Goal: Information Seeking & Learning: Learn about a topic

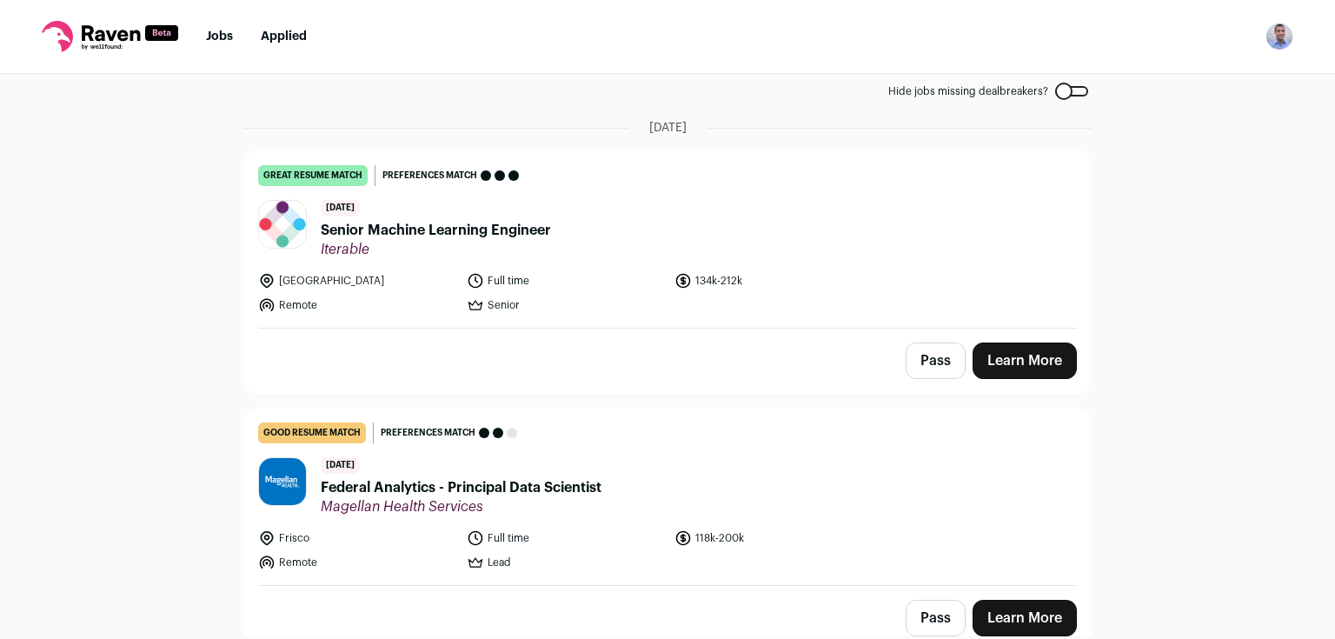
scroll to position [101, 0]
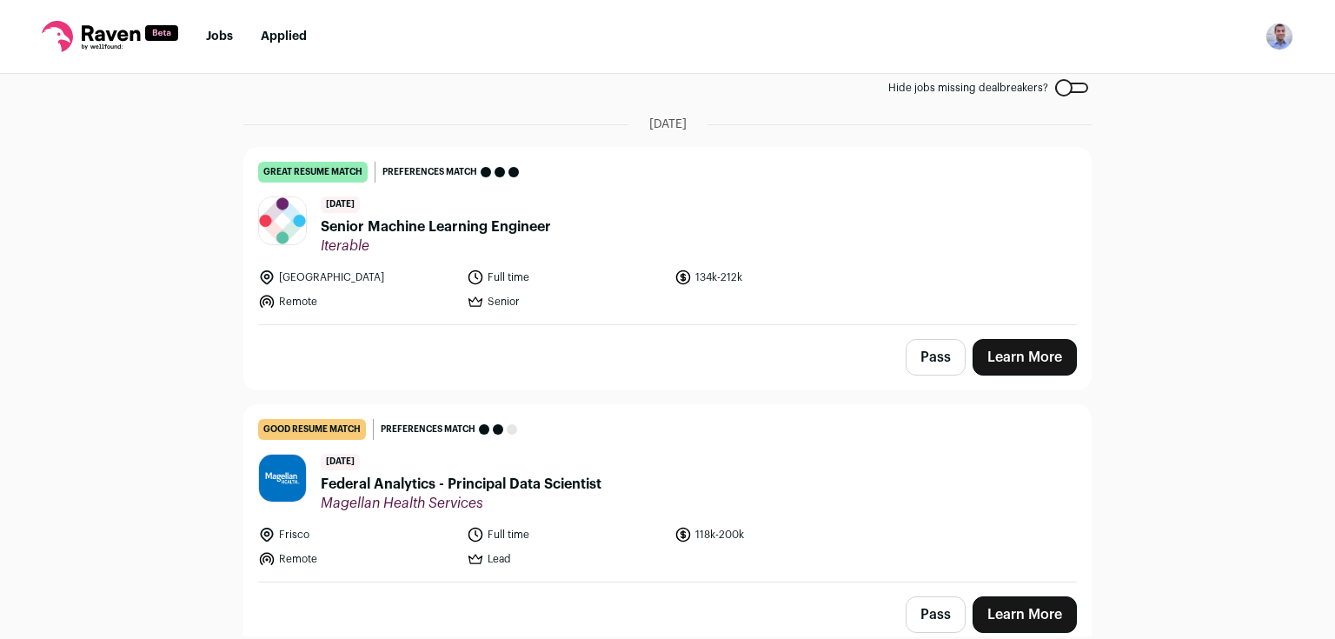
click at [1017, 340] on link "Learn More" at bounding box center [1025, 357] width 104 height 37
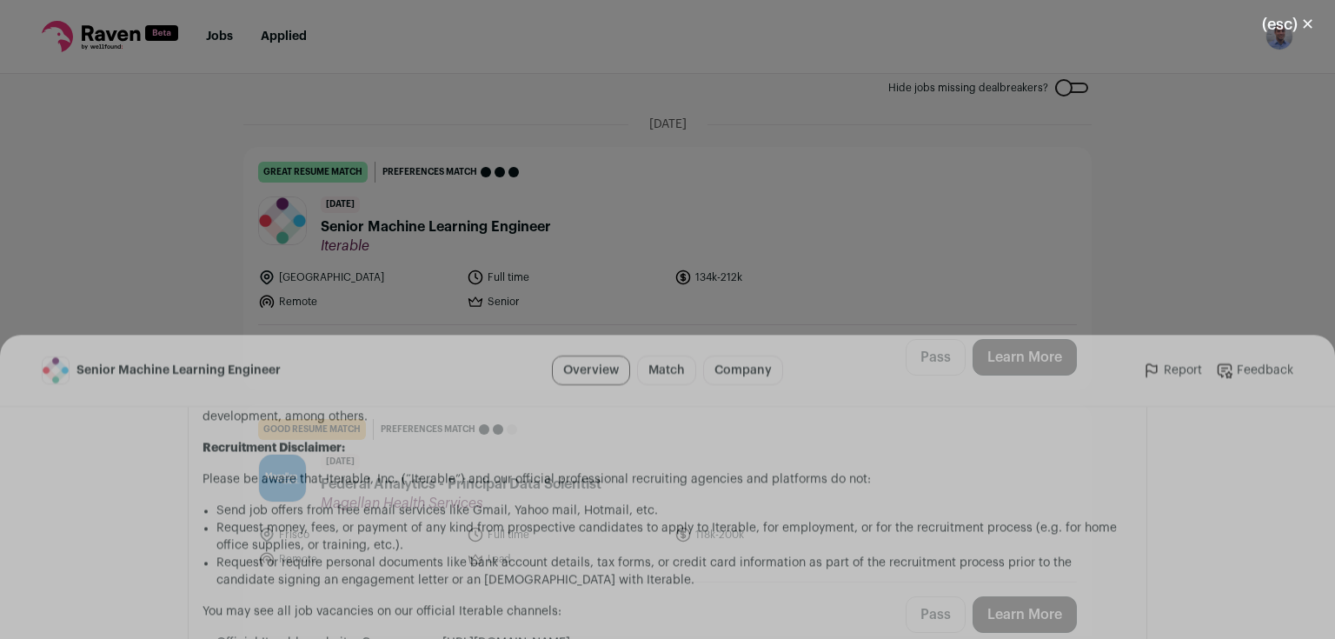
scroll to position [2228, 0]
click at [517, 10] on div "(esc) ✕ Senior Machine Learning Engineer Overview Match Company Report Feedback…" at bounding box center [667, 319] width 1335 height 639
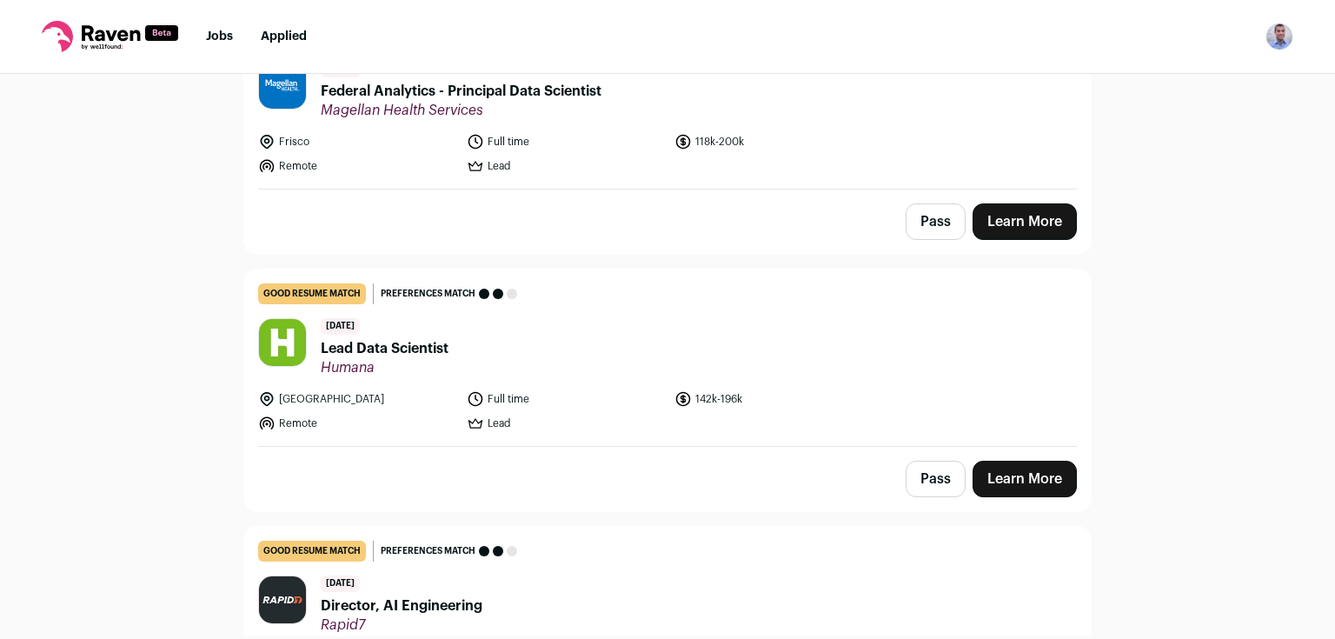
scroll to position [494, 0]
click at [1001, 209] on link "Learn More" at bounding box center [1025, 221] width 104 height 37
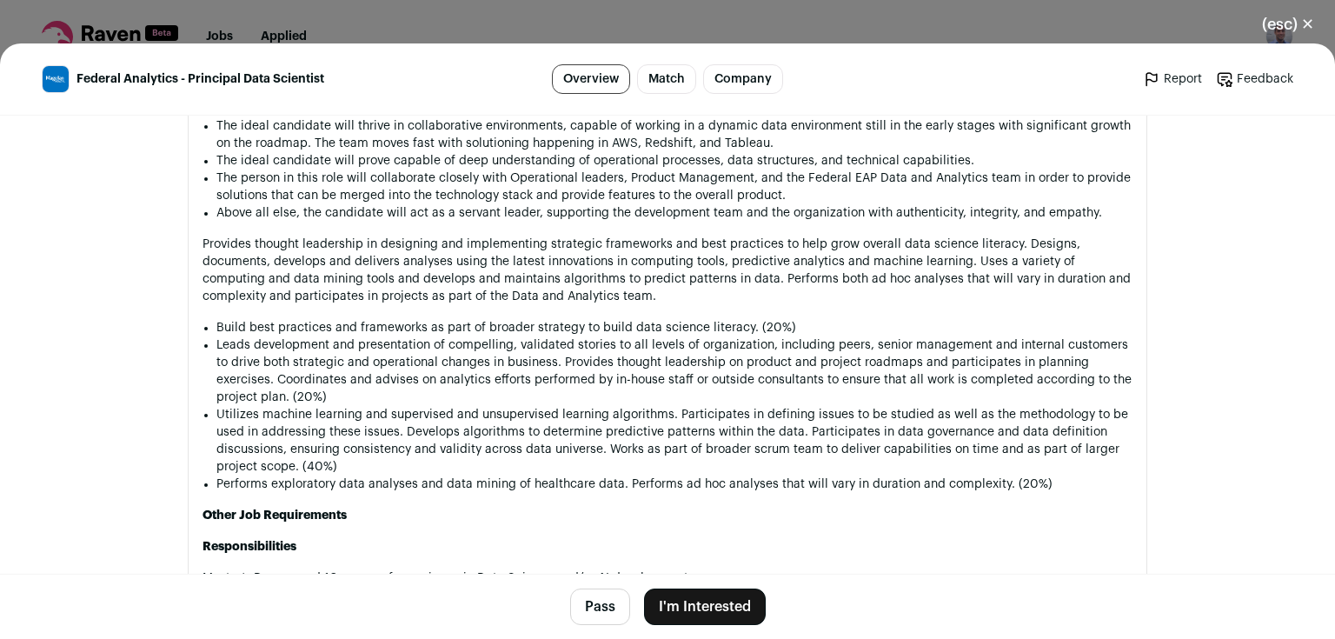
scroll to position [953, 0]
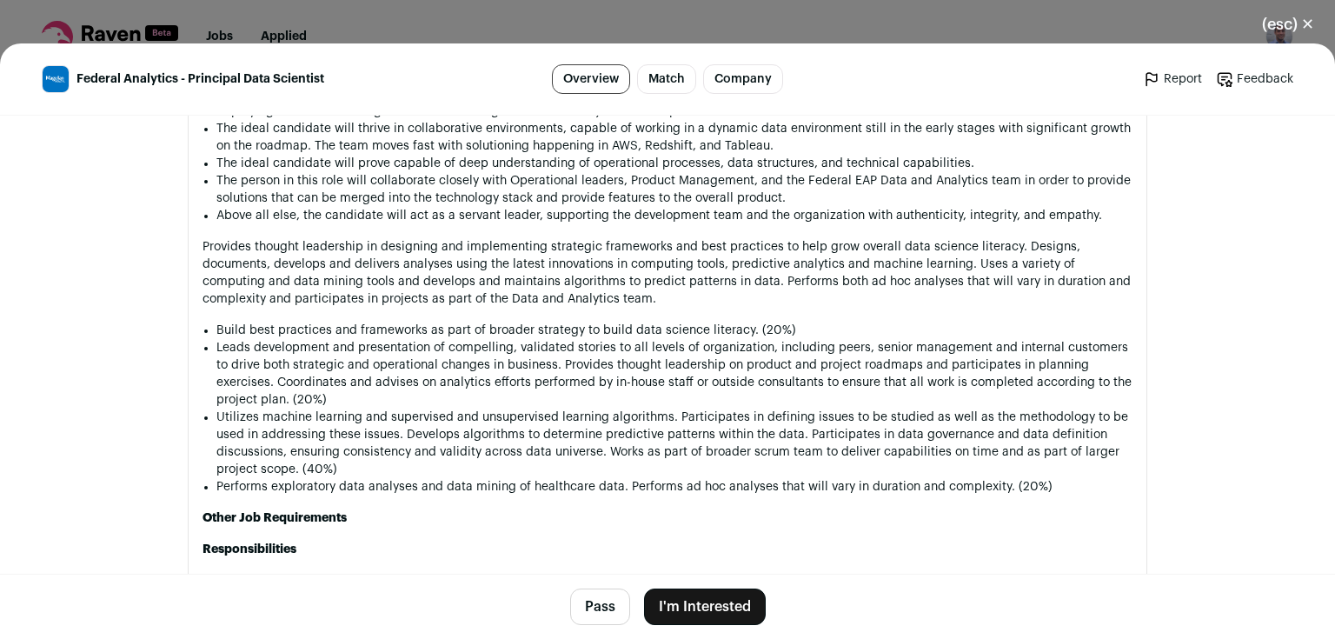
click at [448, 27] on div "(esc) ✕ Federal Analytics - Principal Data Scientist Overview Match Company Rep…" at bounding box center [667, 319] width 1335 height 639
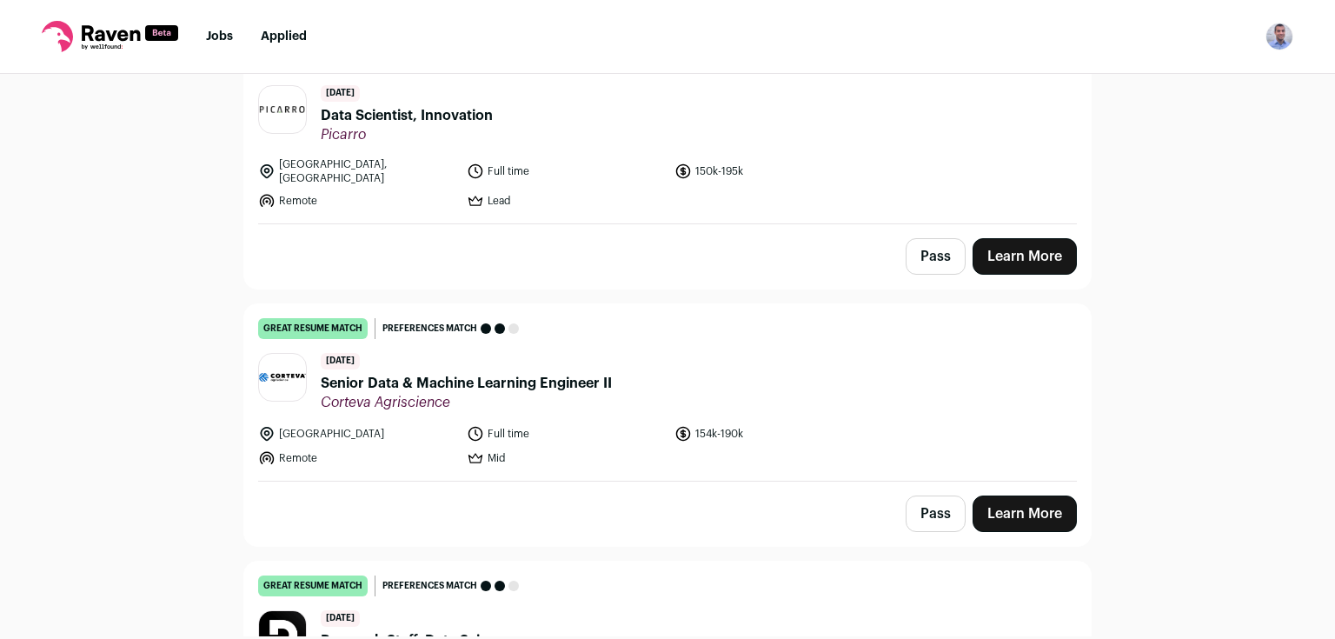
scroll to position [1243, 0]
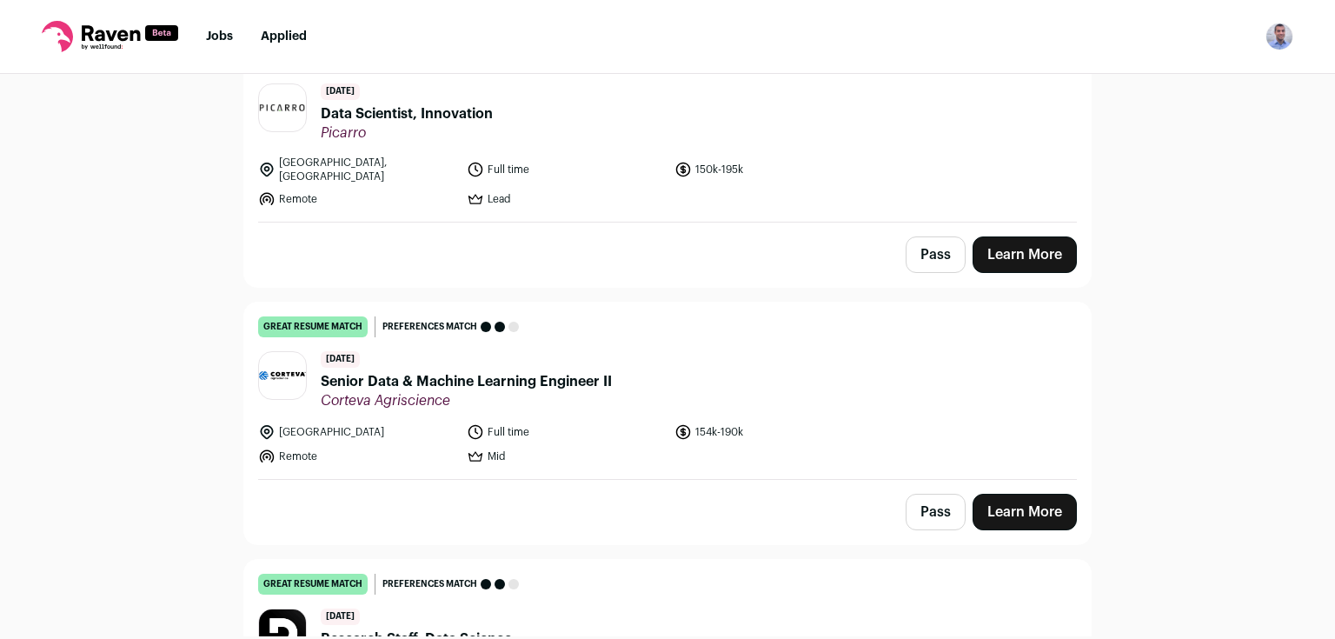
click at [1039, 242] on link "Learn More" at bounding box center [1025, 254] width 104 height 37
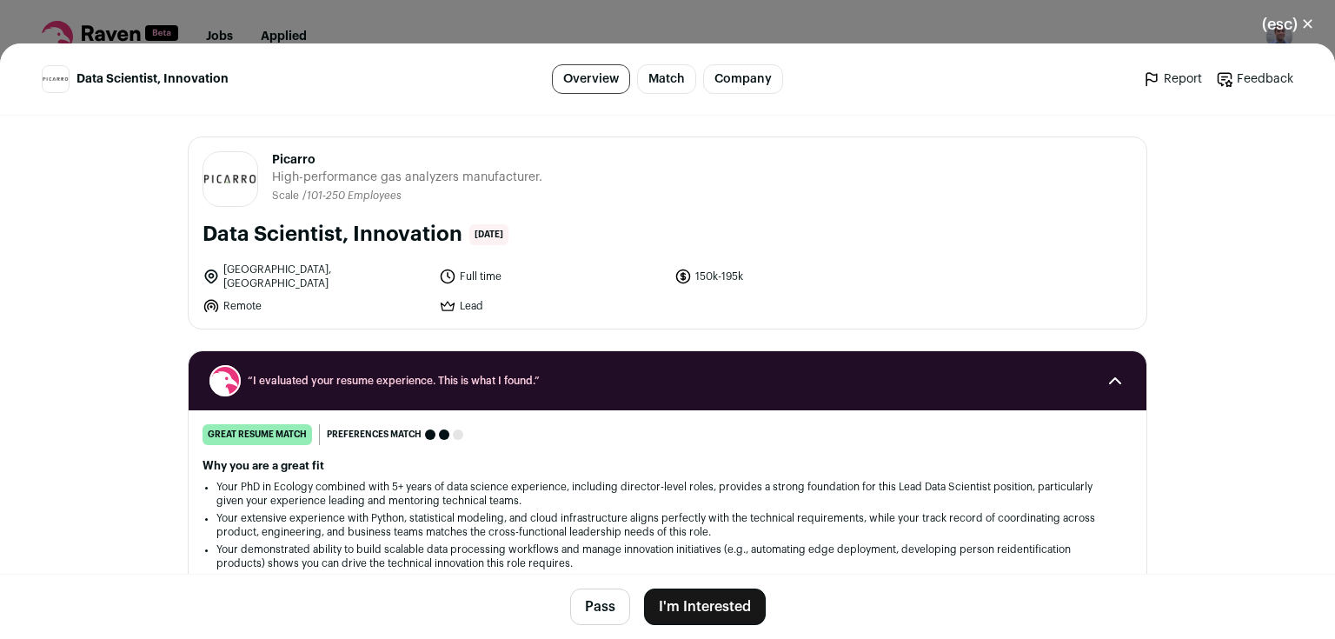
click at [830, 5] on div "(esc) ✕ Data Scientist, Innovation Overview Match Company Report Feedback Repor…" at bounding box center [667, 319] width 1335 height 639
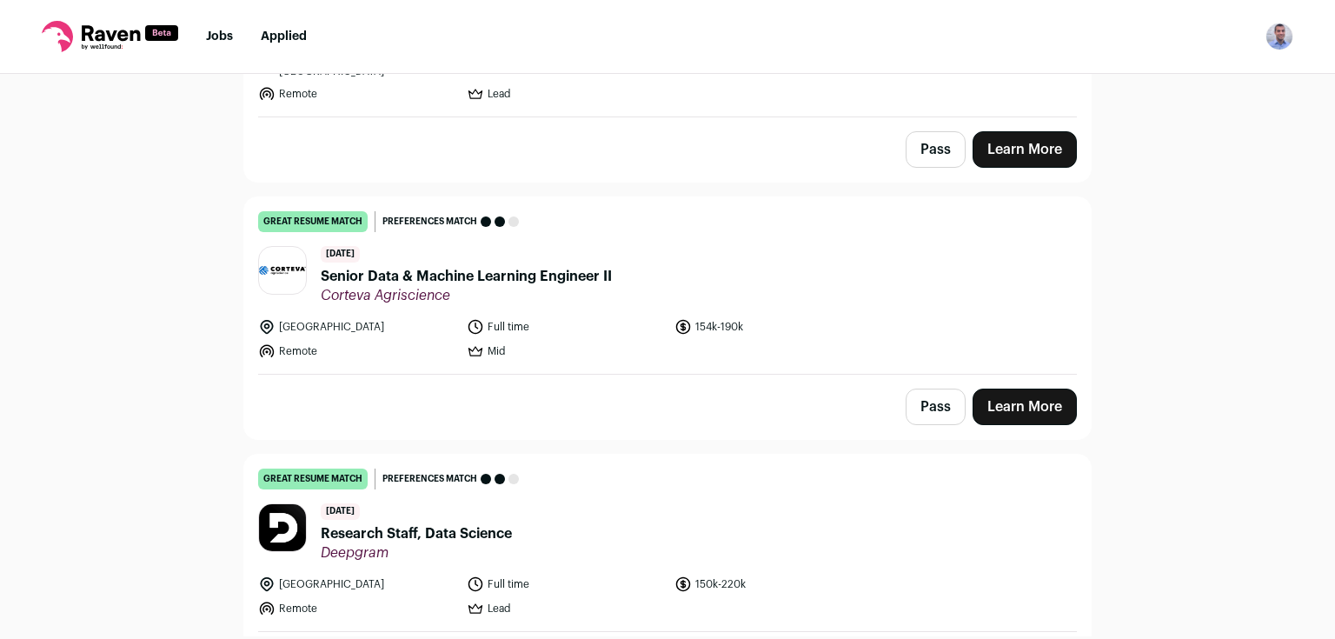
scroll to position [1347, 0]
click at [1067, 407] on link "Learn More" at bounding box center [1025, 407] width 104 height 37
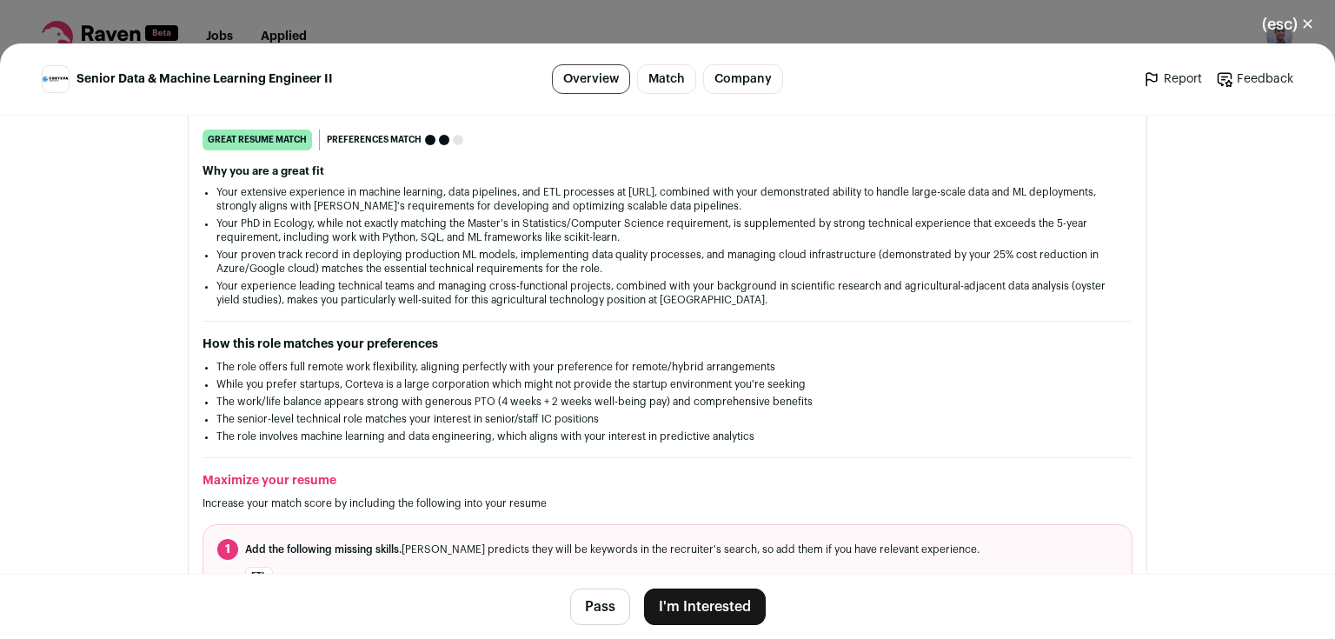
scroll to position [24, 0]
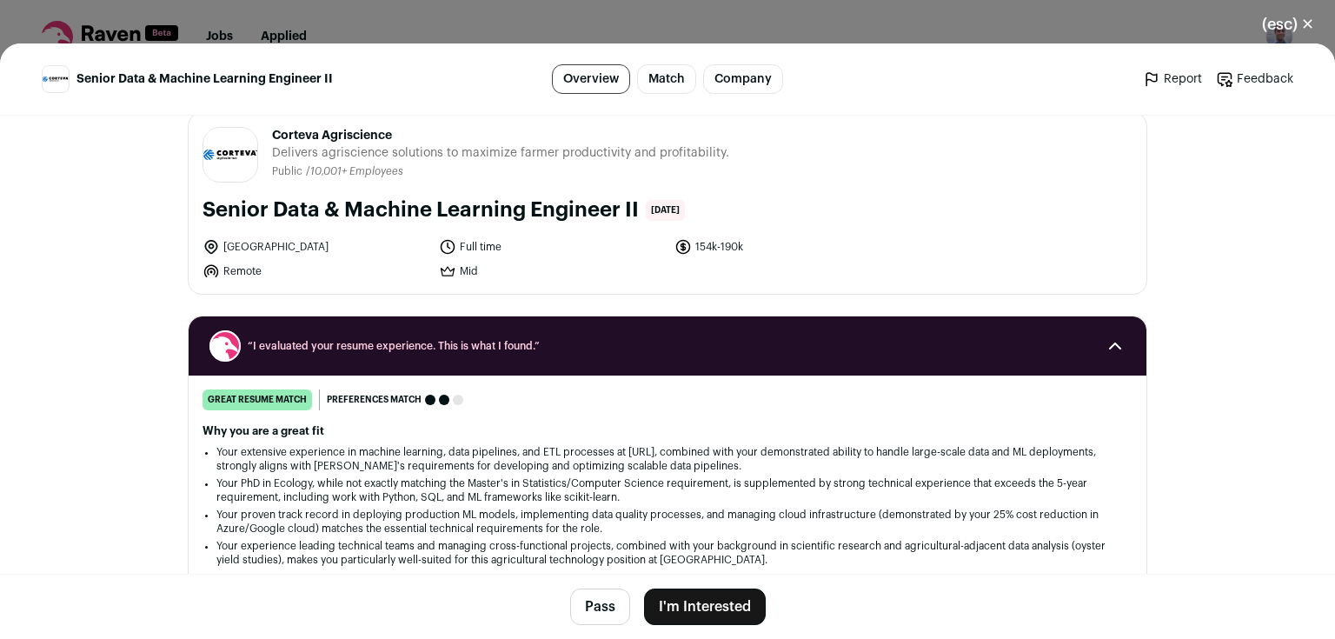
click at [423, 17] on div "(esc) ✕ Senior Data & Machine Learning Engineer II Overview Match Company Repor…" at bounding box center [667, 319] width 1335 height 639
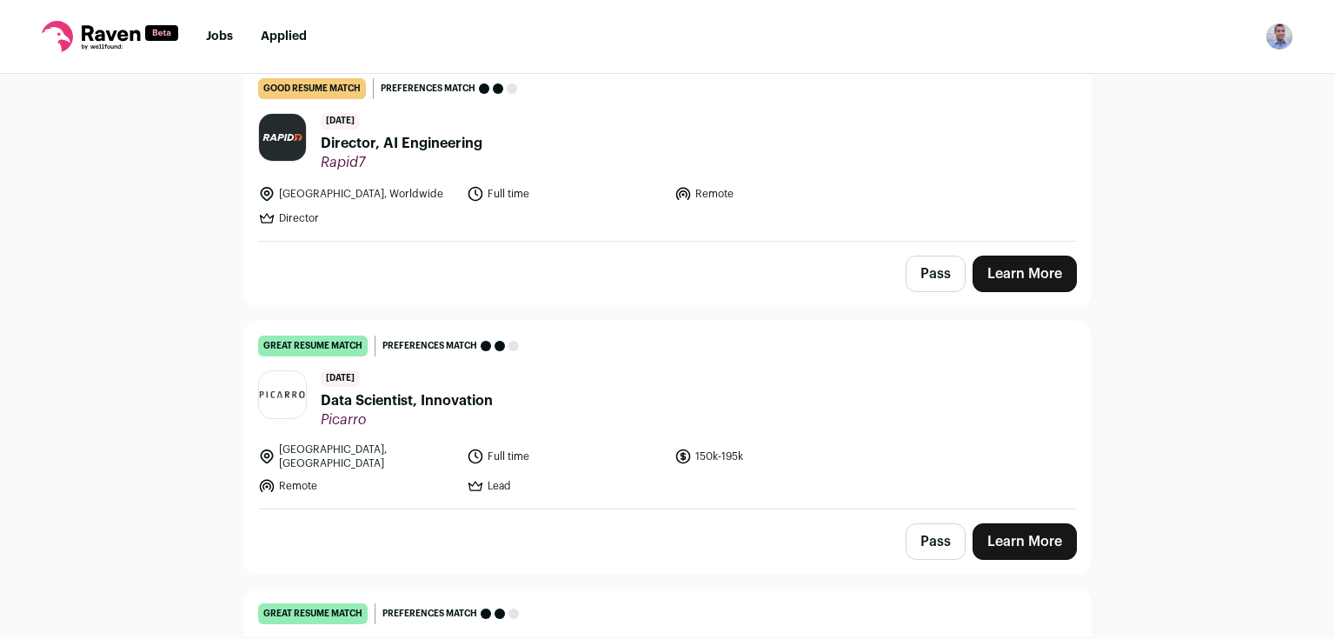
scroll to position [959, 0]
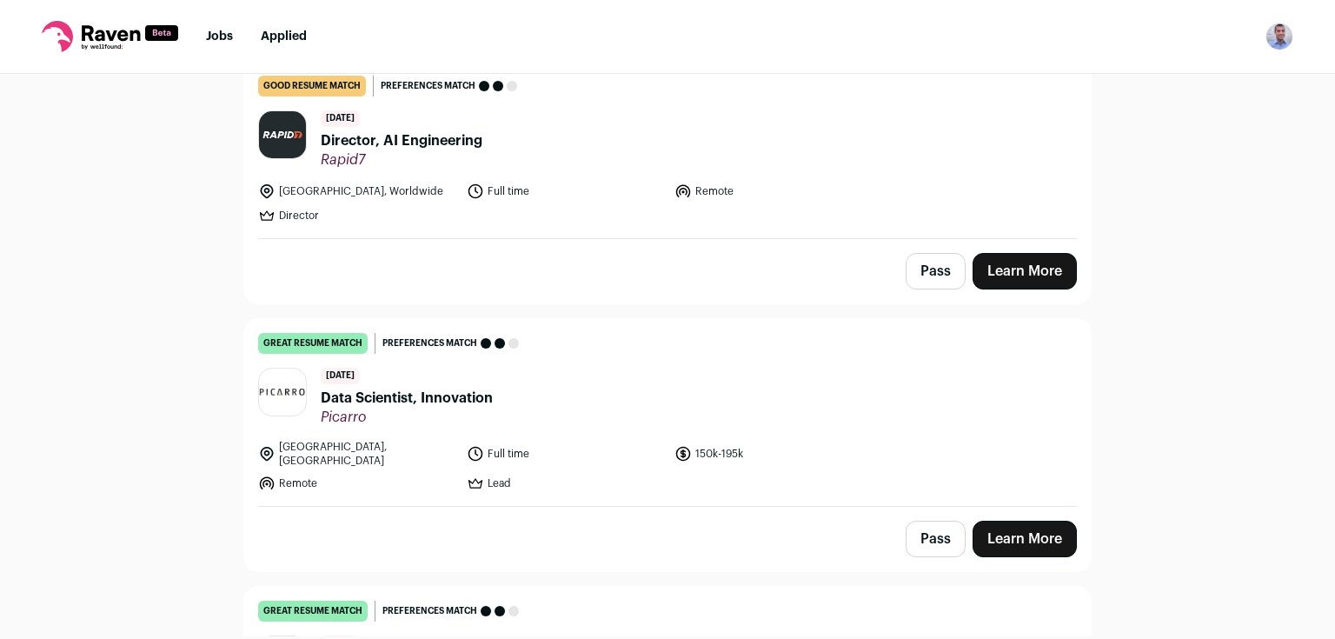
click at [1039, 521] on link "Learn More" at bounding box center [1025, 539] width 104 height 37
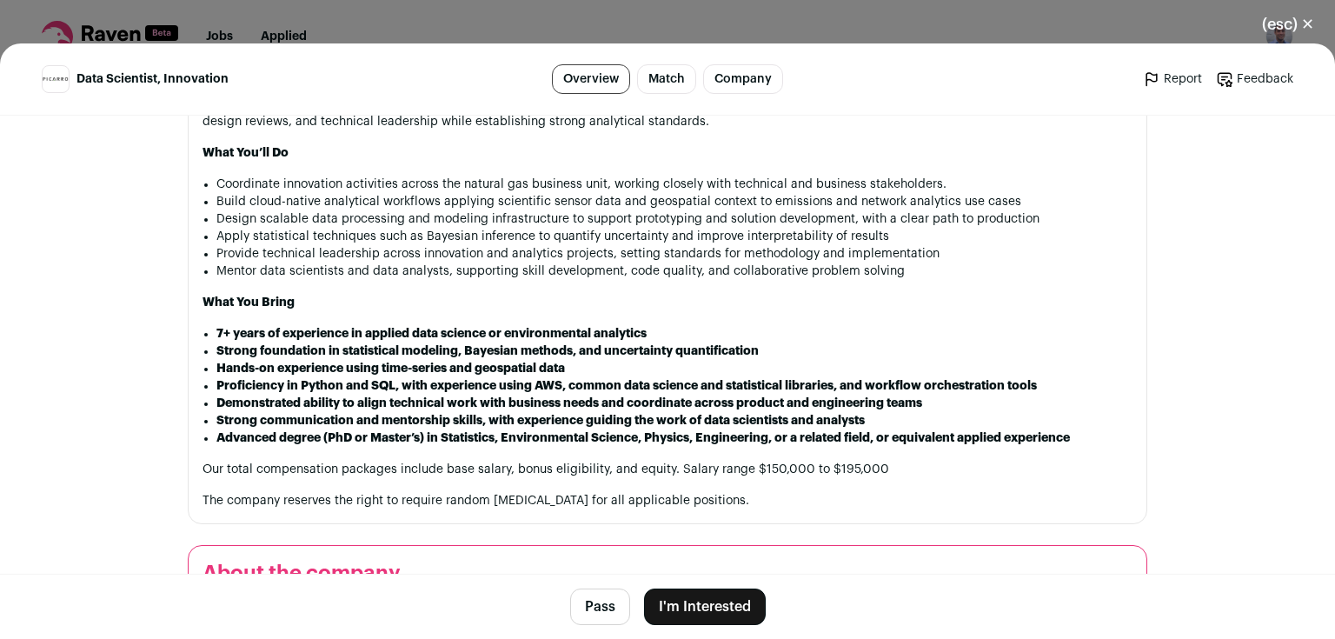
scroll to position [1223, 0]
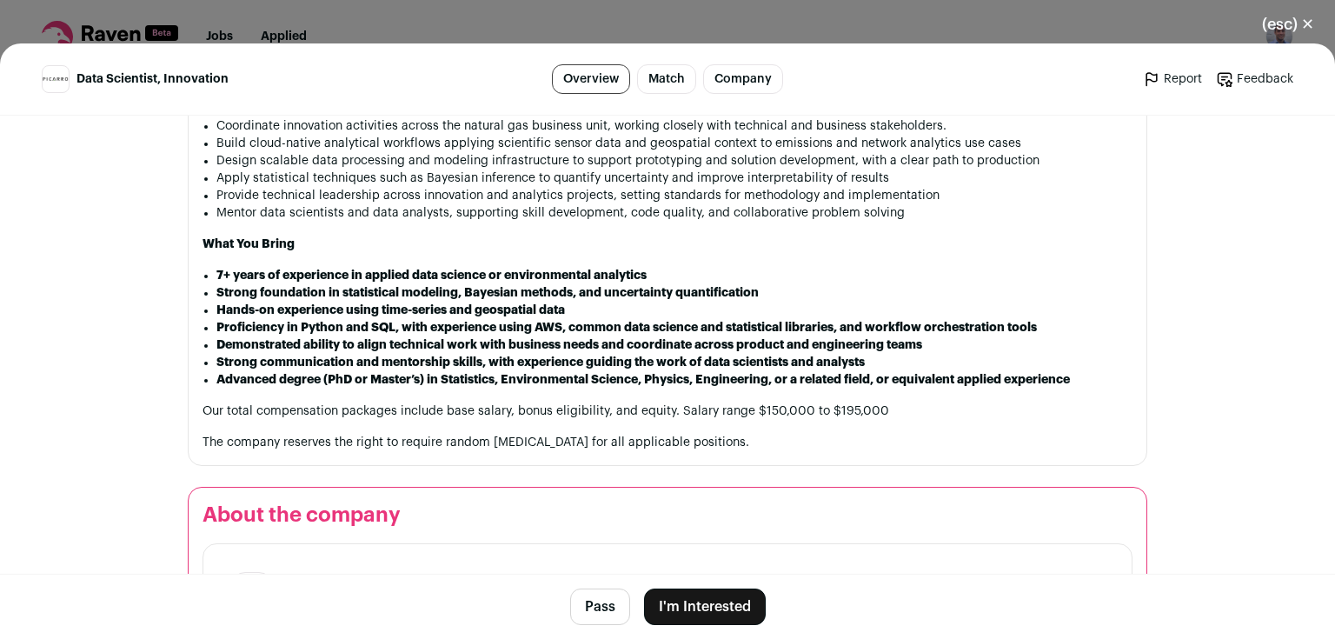
click at [269, 20] on div "(esc) ✕ Data Scientist, Innovation Overview Match Company Report Feedback Repor…" at bounding box center [667, 319] width 1335 height 639
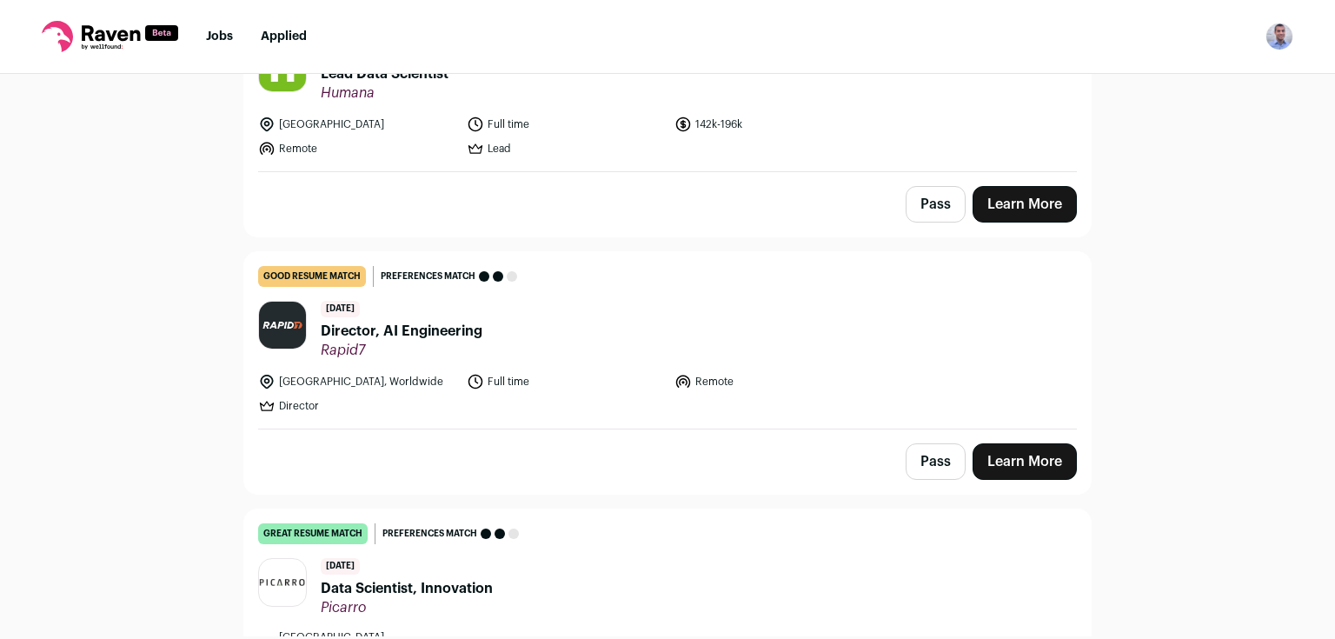
scroll to position [767, 0]
click at [1048, 444] on link "Learn More" at bounding box center [1025, 462] width 104 height 37
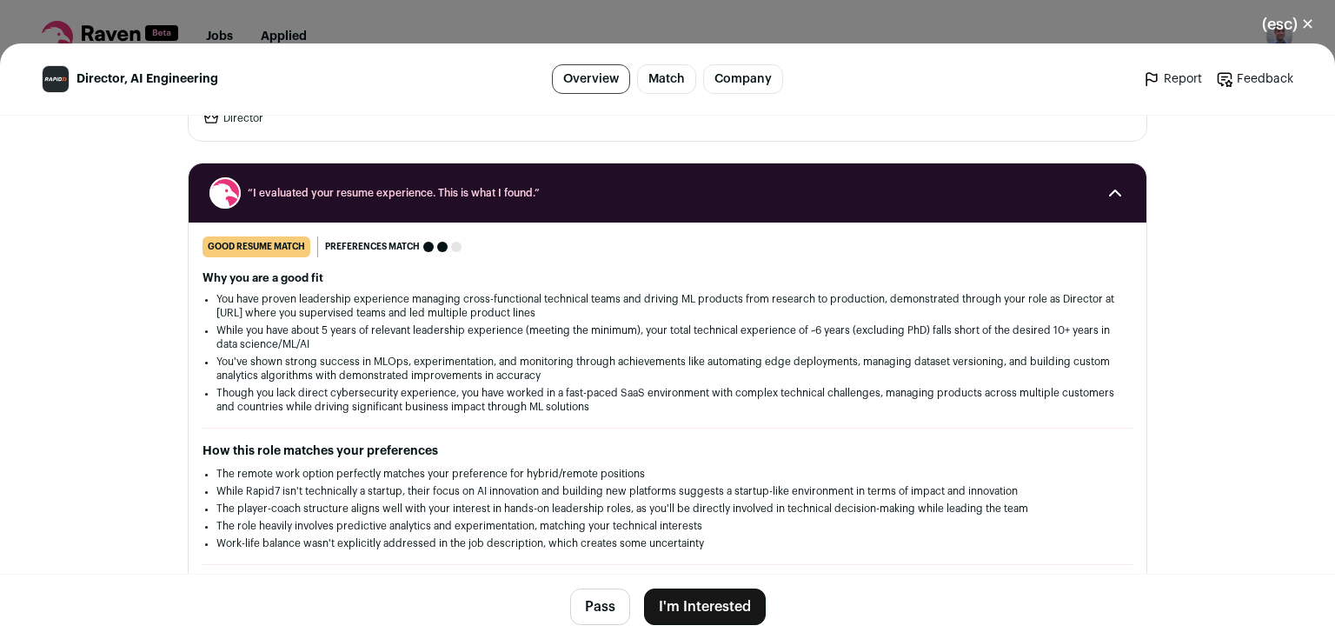
scroll to position [176, 0]
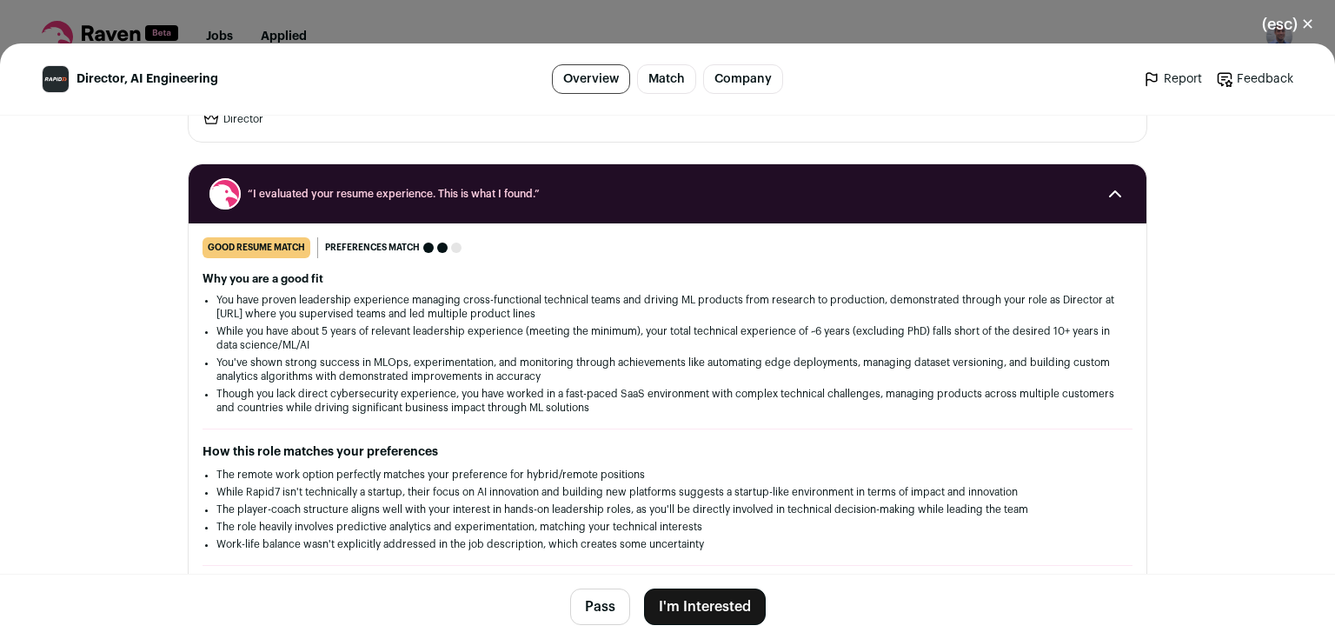
click at [476, 24] on div "(esc) ✕ Director, AI Engineering Overview Match Company Report Feedback Report …" at bounding box center [667, 319] width 1335 height 639
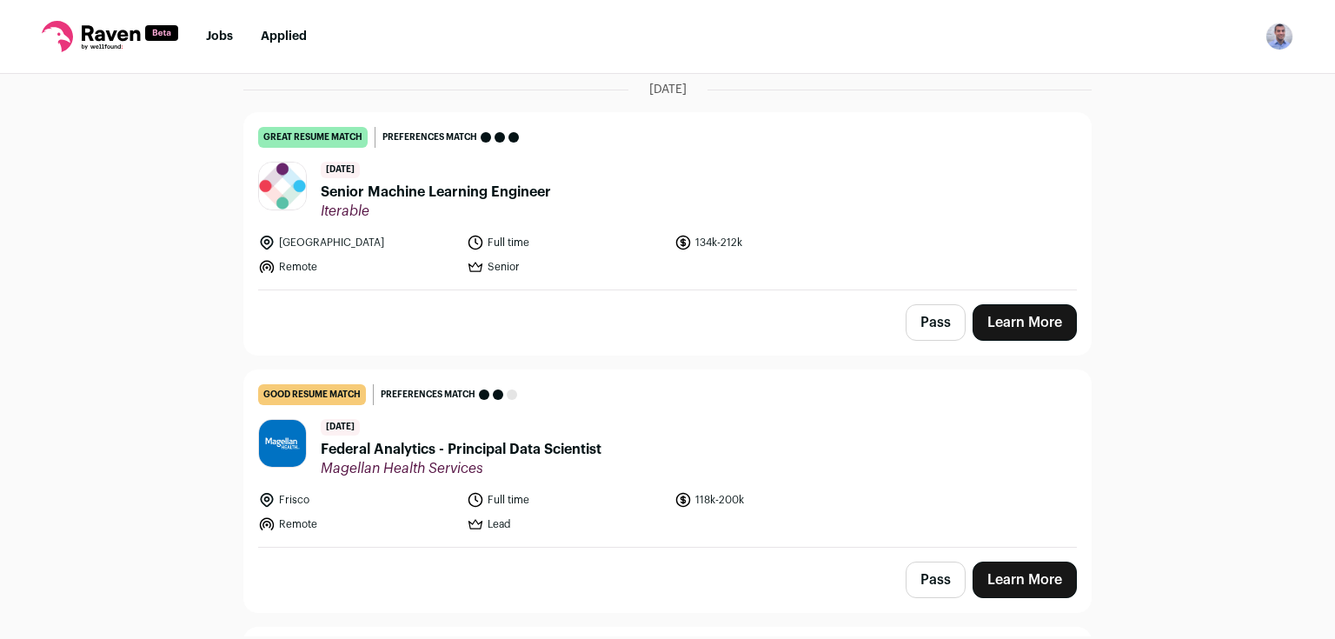
scroll to position [0, 0]
